Goal: Find specific page/section: Find specific page/section

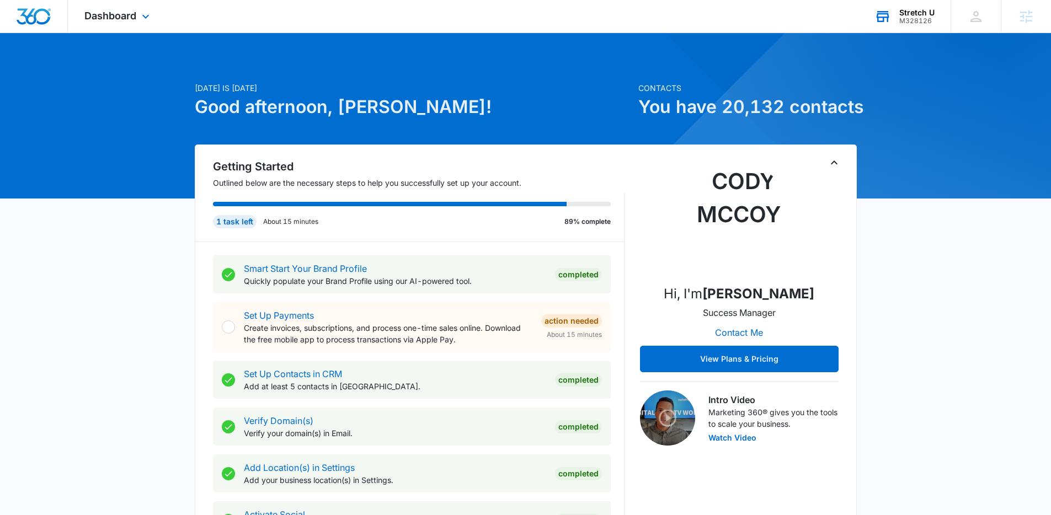
click at [896, 25] on div "Stretch U M328126 Your Accounts View All" at bounding box center [904, 16] width 93 height 33
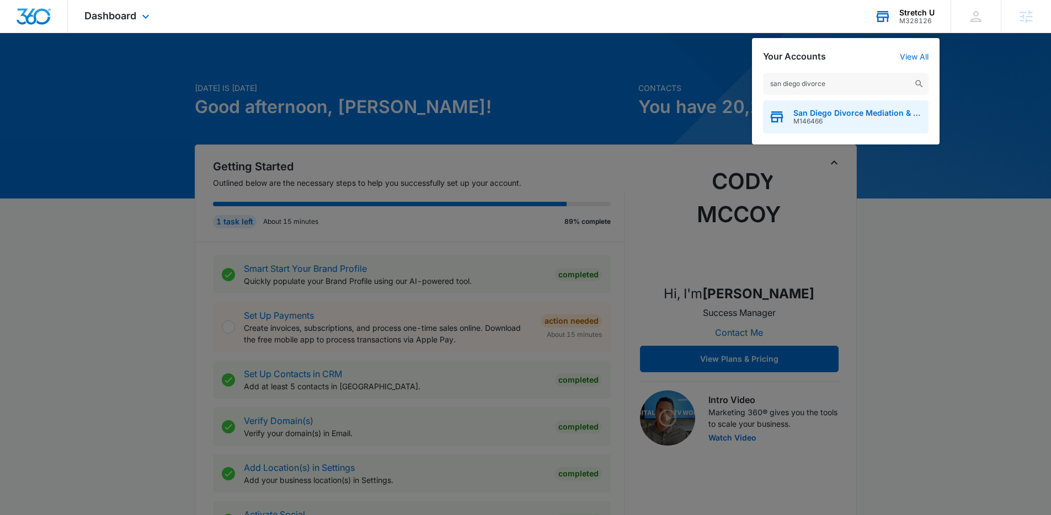
type input "san diego divorce"
click at [844, 123] on span "M146466" at bounding box center [859, 122] width 130 height 8
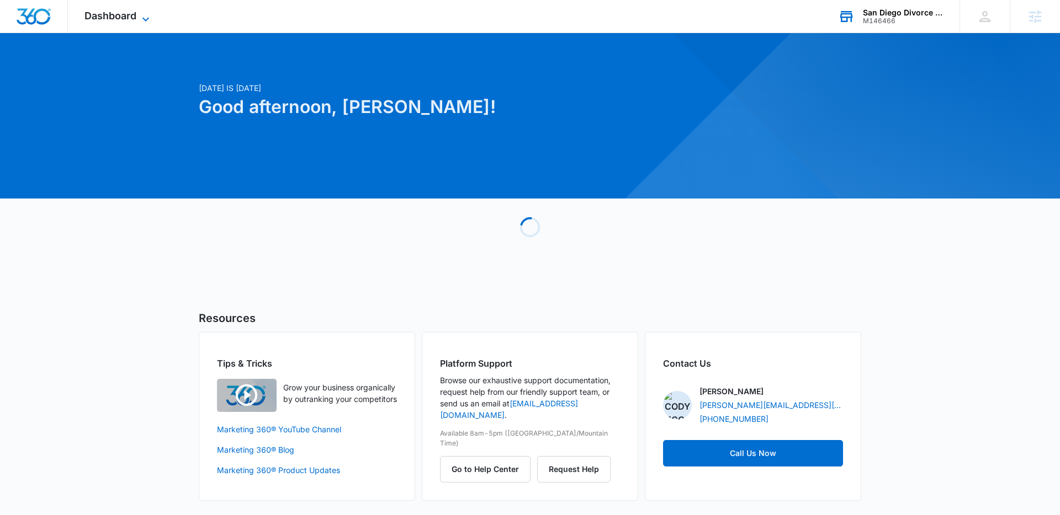
click at [118, 19] on span "Dashboard" at bounding box center [110, 16] width 52 height 12
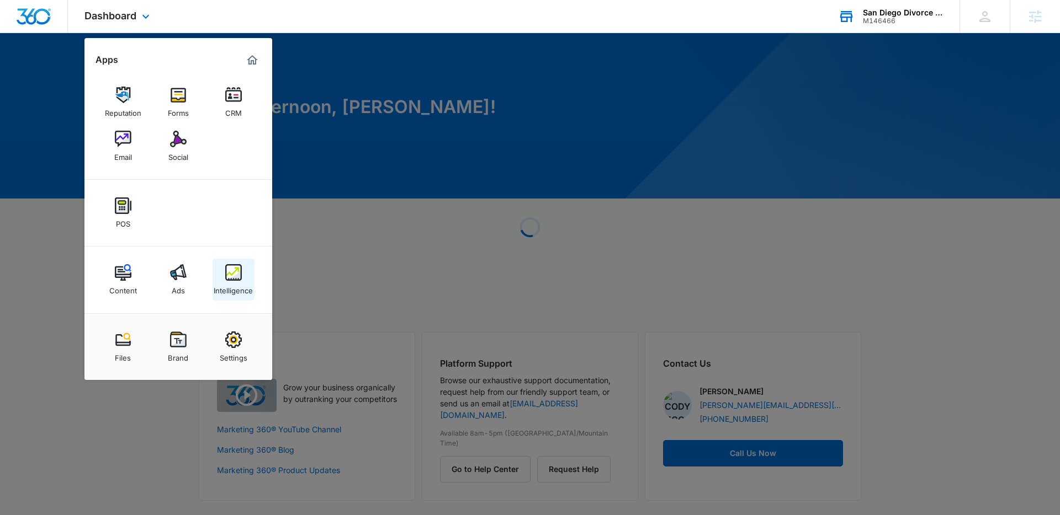
click at [242, 282] on div "Intelligence" at bounding box center [233, 288] width 39 height 14
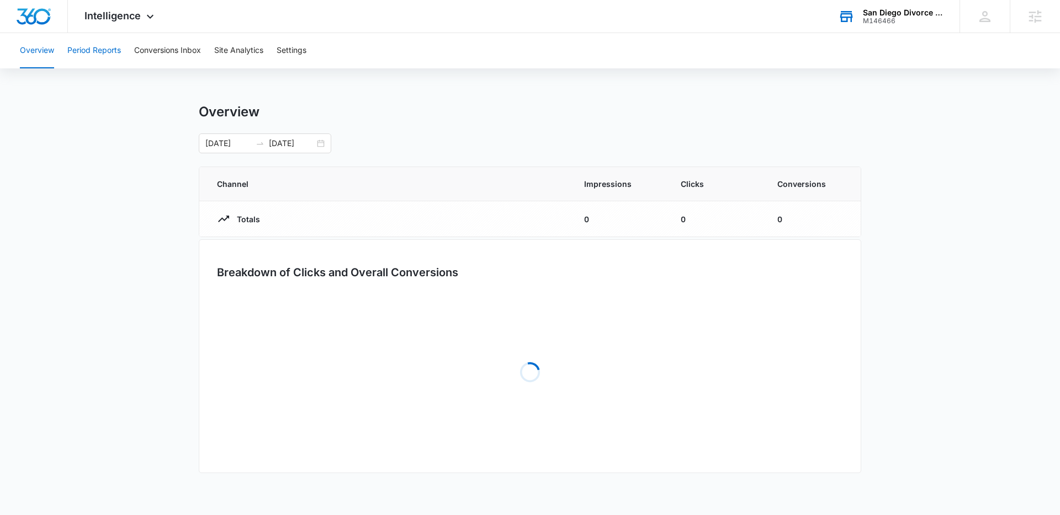
click at [93, 52] on button "Period Reports" at bounding box center [94, 50] width 54 height 35
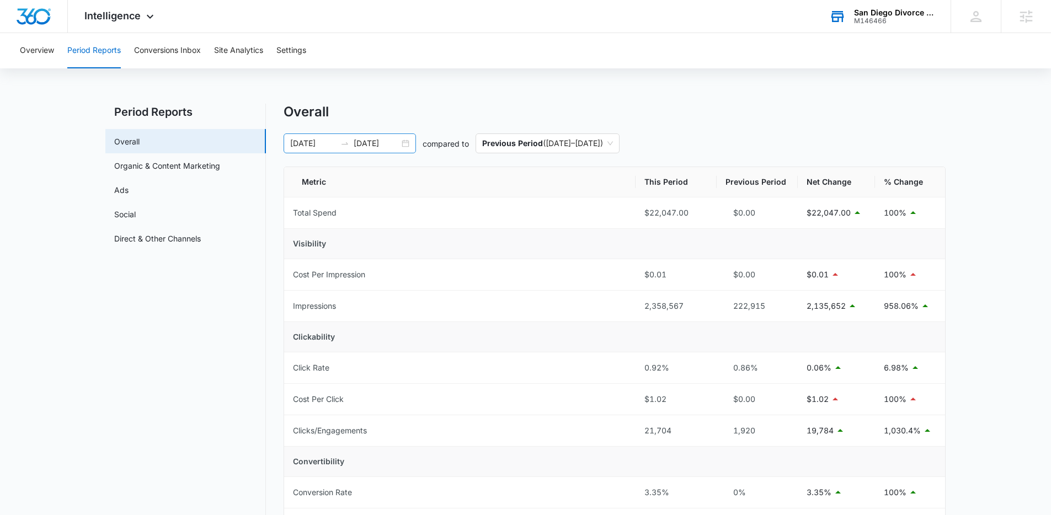
click at [409, 142] on div "01/01/2025 08/25/2025" at bounding box center [350, 144] width 132 height 20
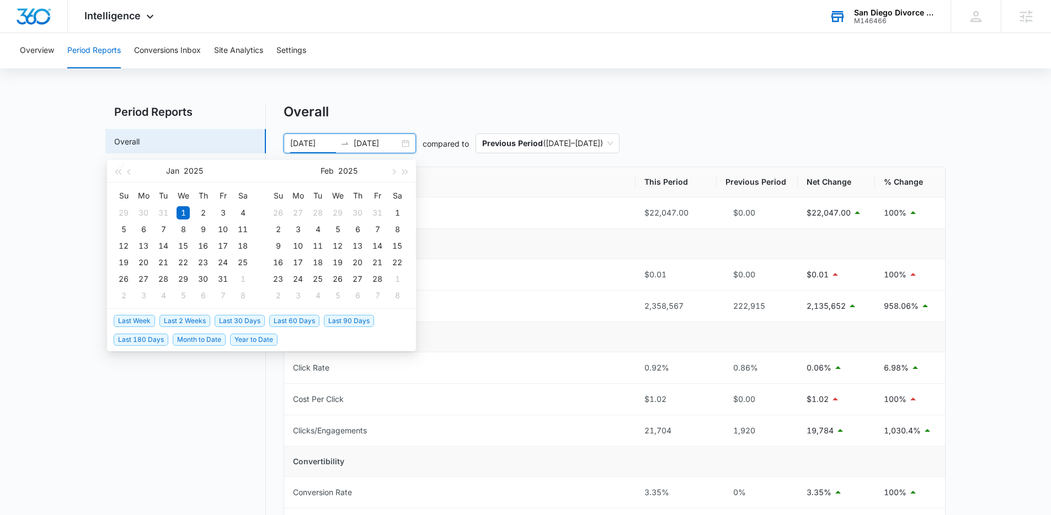
click at [248, 323] on span "Last 30 Days" at bounding box center [240, 321] width 50 height 12
type input "08/05/2025"
type input "09/04/2025"
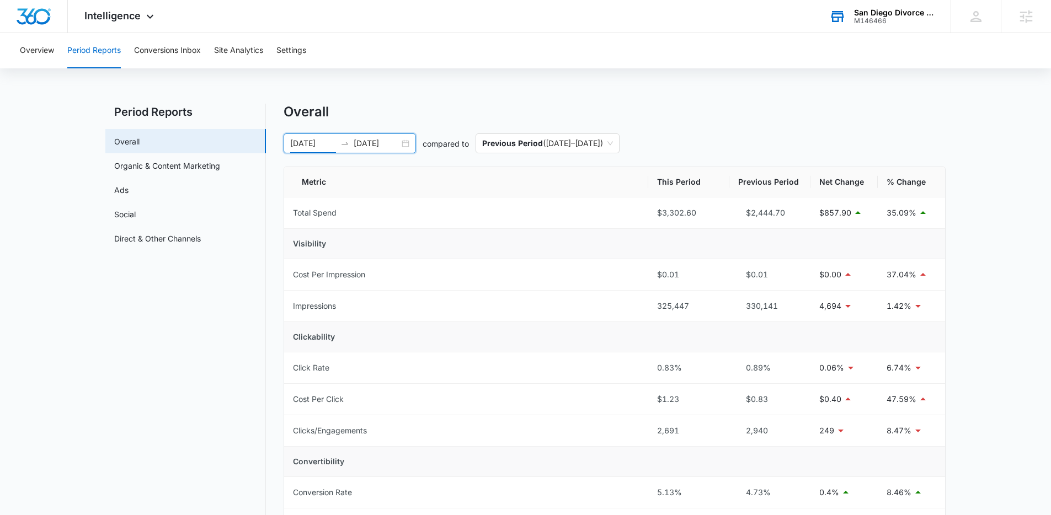
click at [405, 146] on div "08/05/2025 09/04/2025" at bounding box center [350, 144] width 132 height 20
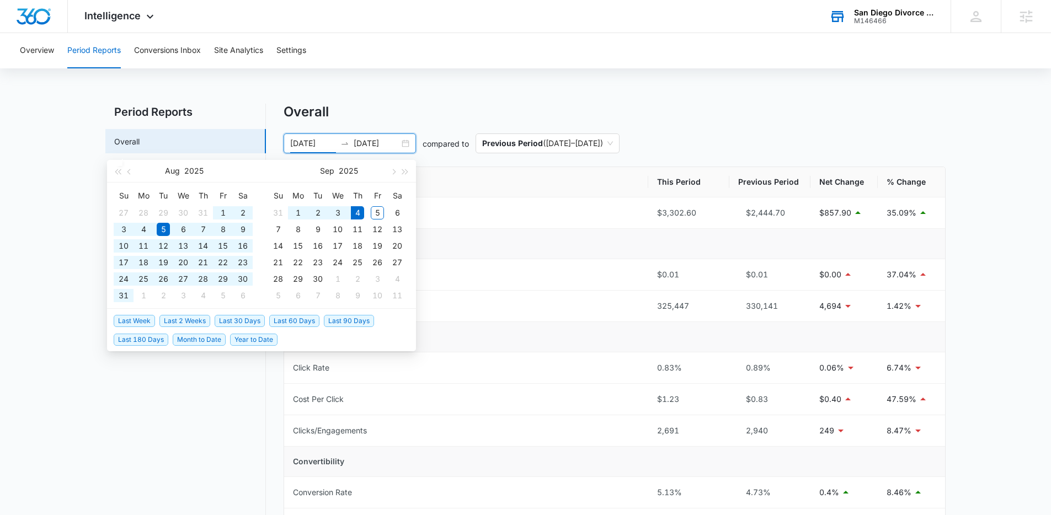
click at [292, 323] on span "Last 60 Days" at bounding box center [294, 321] width 50 height 12
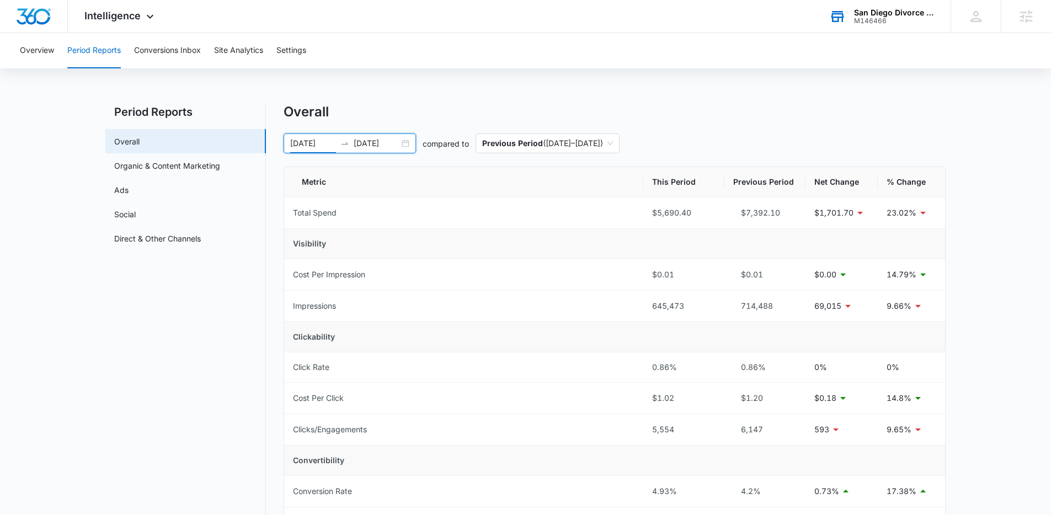
click at [404, 142] on div "07/06/2025 09/04/2025" at bounding box center [350, 144] width 132 height 20
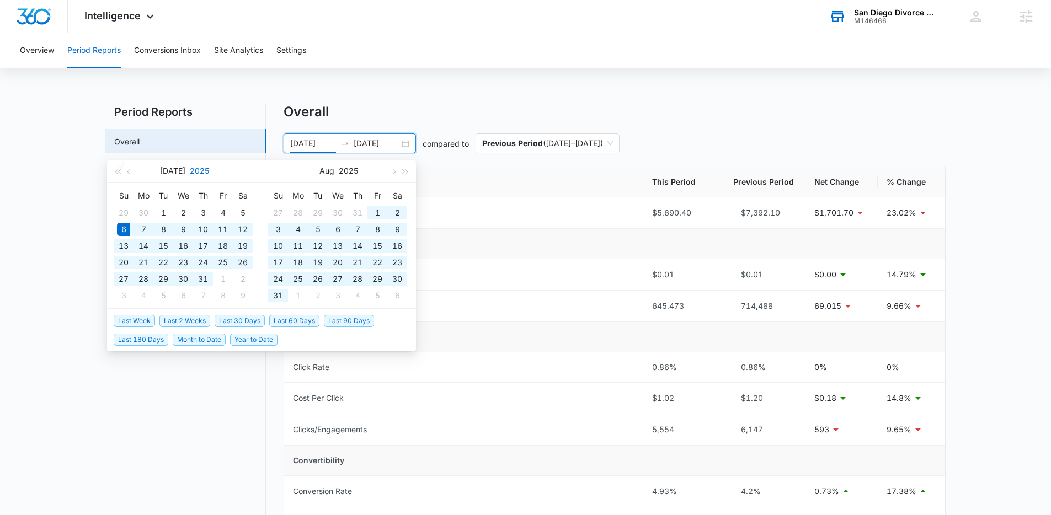
type input "07/06/2025"
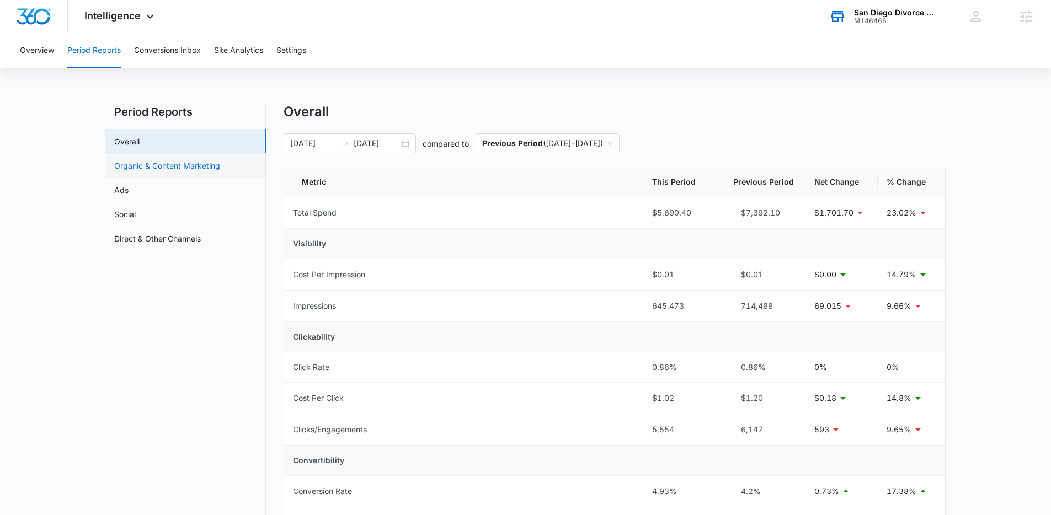
click at [141, 169] on link "Organic & Content Marketing" at bounding box center [167, 166] width 106 height 12
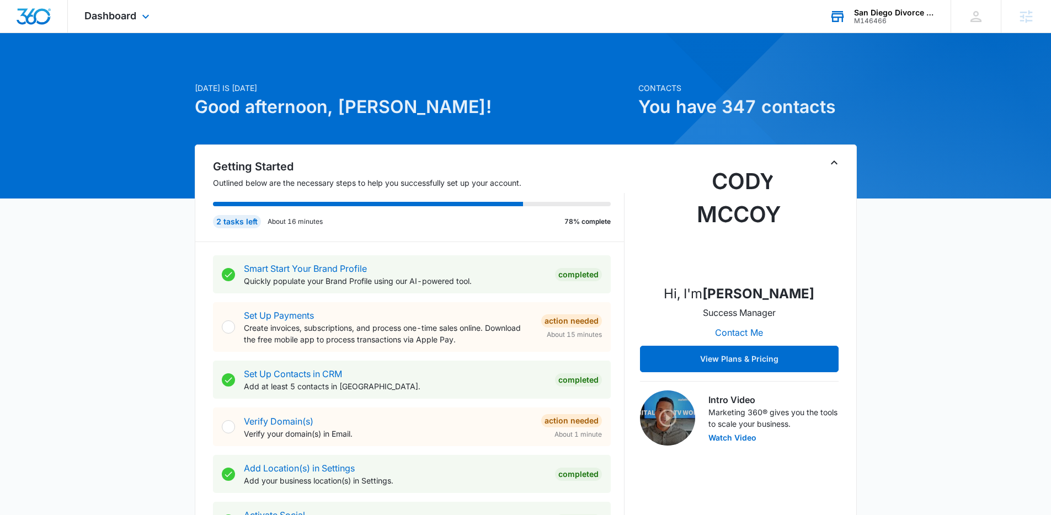
click at [879, 24] on div "M146466" at bounding box center [894, 21] width 81 height 8
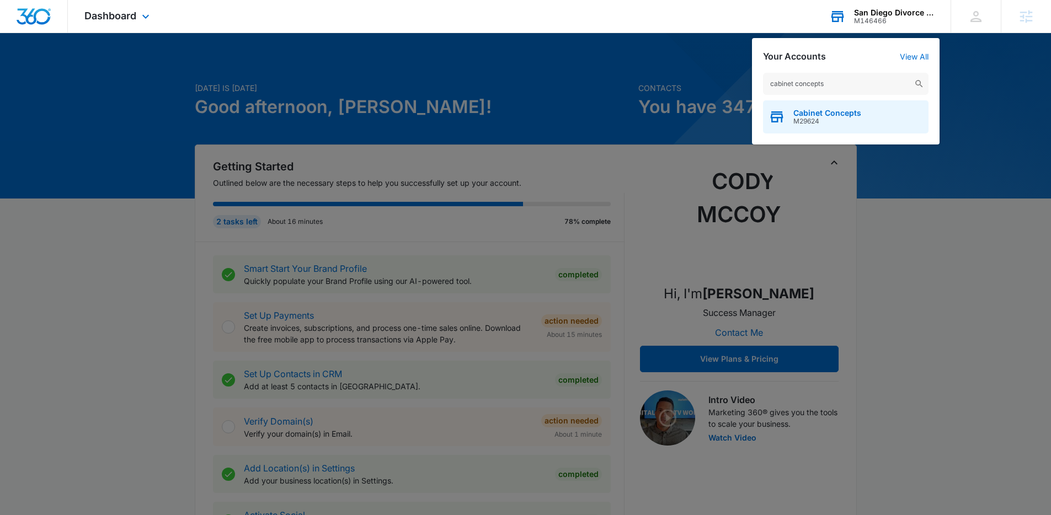
type input "cabinet concepts"
click at [839, 105] on div "Cabinet Concepts M29624" at bounding box center [846, 116] width 166 height 33
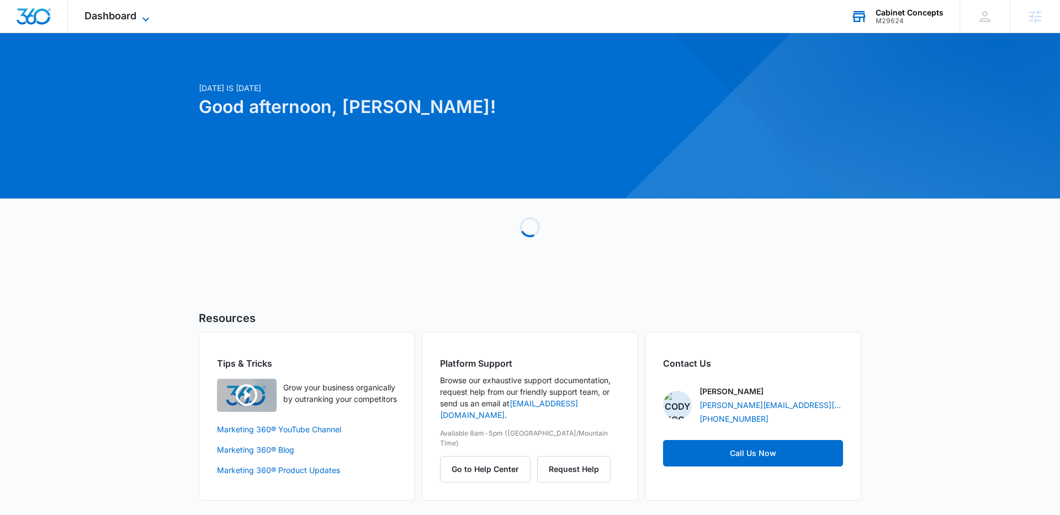
click at [135, 12] on span "Dashboard" at bounding box center [110, 16] width 52 height 12
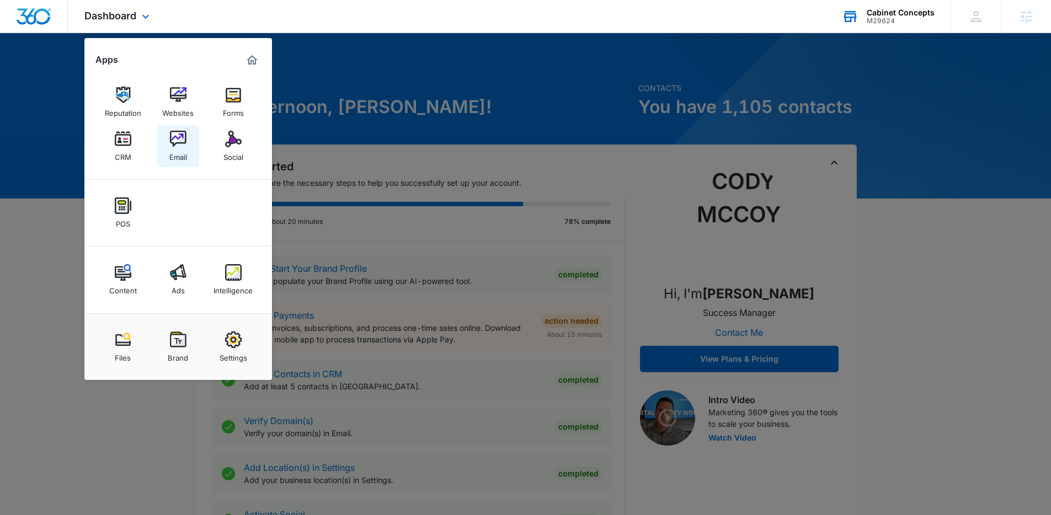
click at [176, 132] on img at bounding box center [178, 139] width 17 height 17
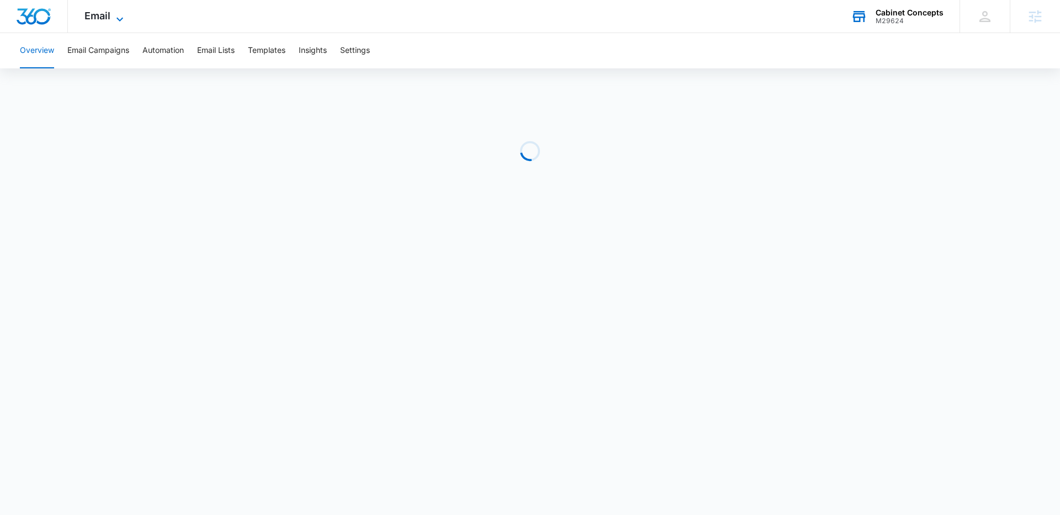
click at [125, 21] on icon at bounding box center [119, 19] width 13 height 13
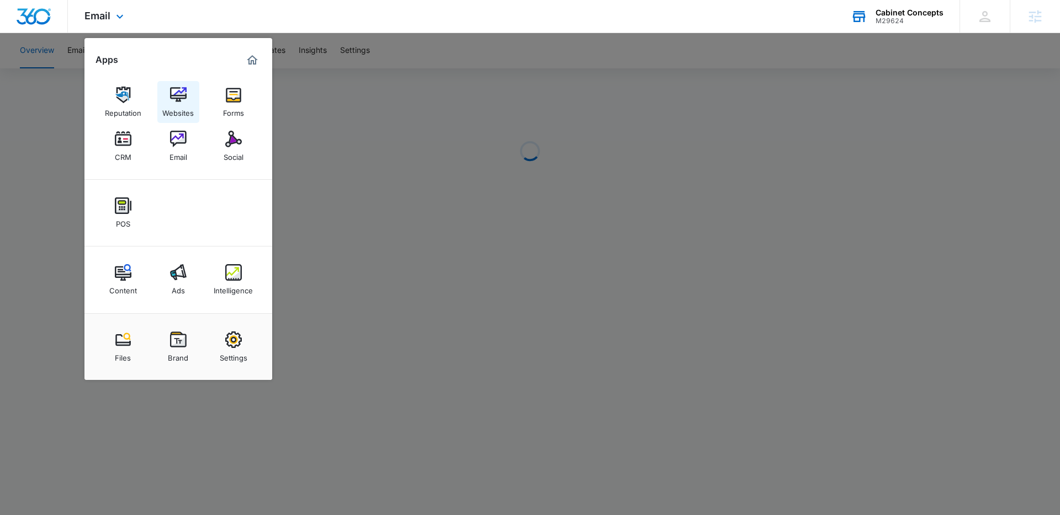
click at [168, 91] on link "Websites" at bounding box center [178, 102] width 42 height 42
